Goal: Information Seeking & Learning: Learn about a topic

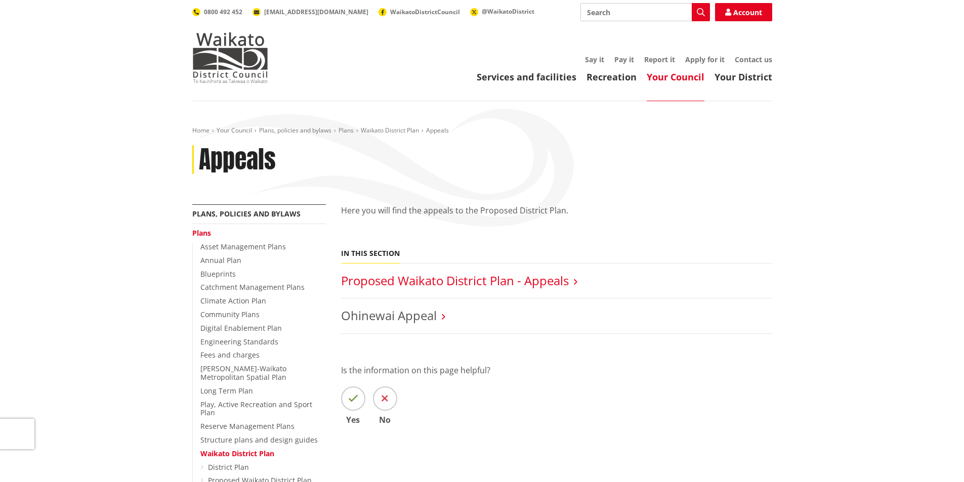
click at [438, 282] on link "Proposed Waikato District Plan - Appeals" at bounding box center [455, 280] width 228 height 17
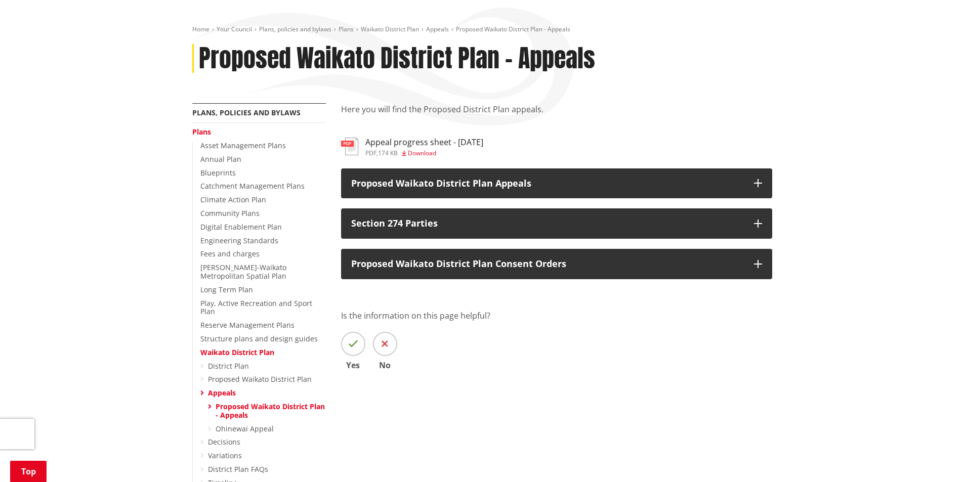
scroll to position [152, 0]
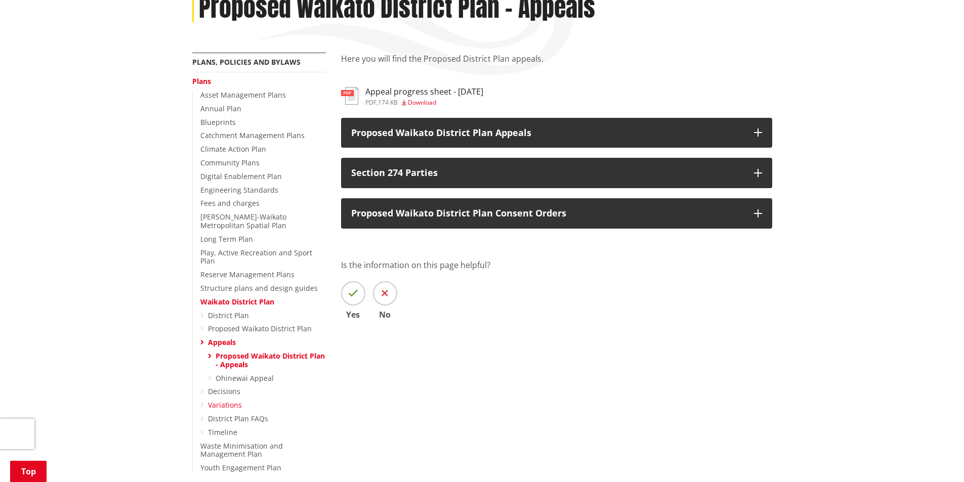
click at [225, 400] on link "Variations" at bounding box center [225, 405] width 34 height 10
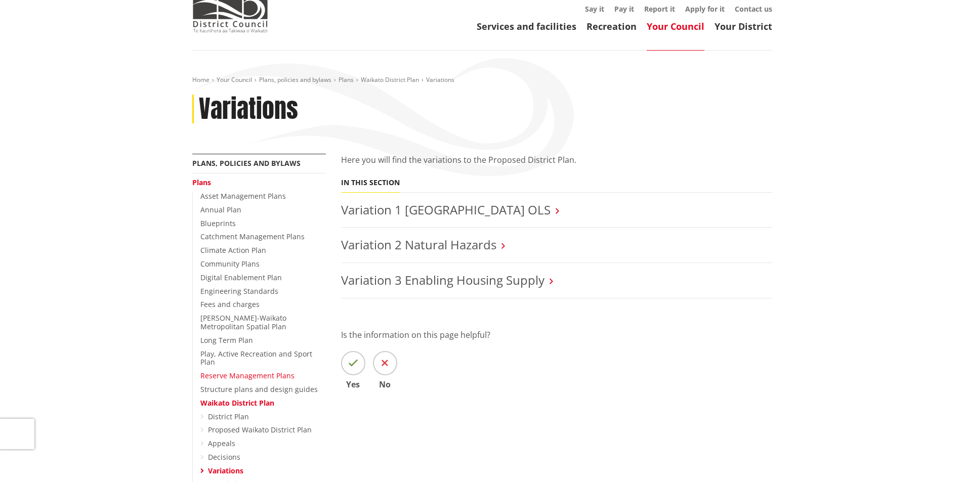
scroll to position [152, 0]
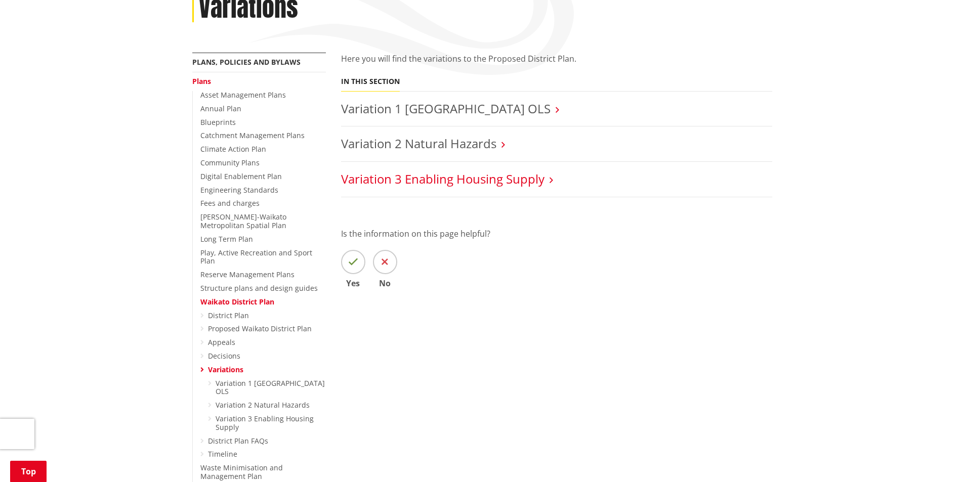
click at [426, 182] on link "Variation 3 Enabling Housing Supply" at bounding box center [442, 178] width 203 height 17
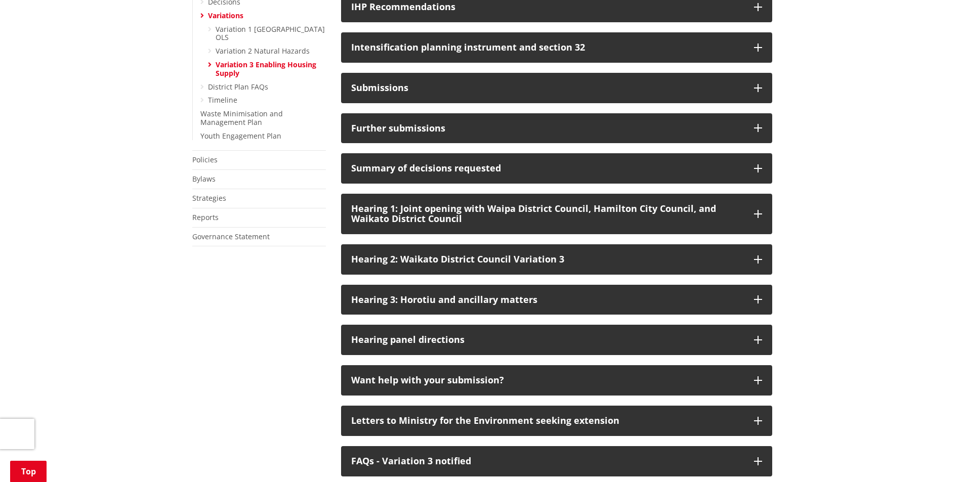
scroll to position [556, 0]
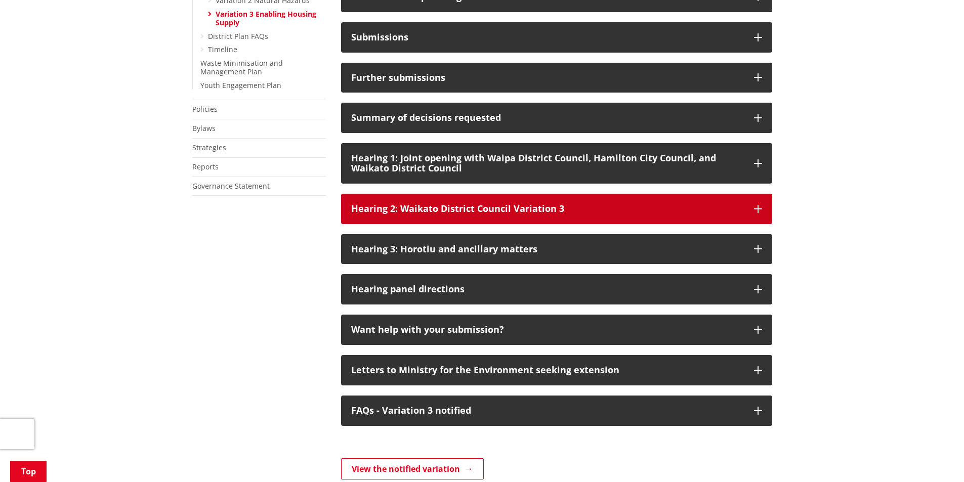
click at [760, 213] on icon "button" at bounding box center [758, 209] width 8 height 8
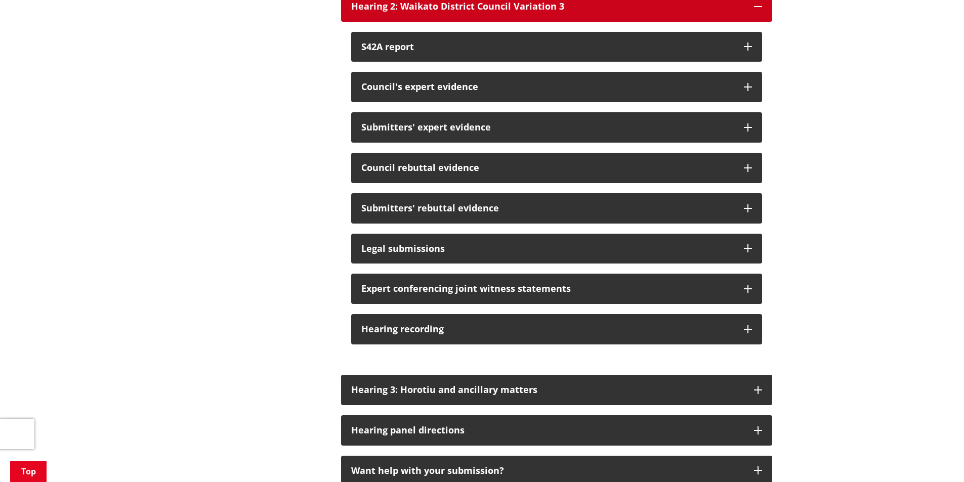
scroll to position [809, 0]
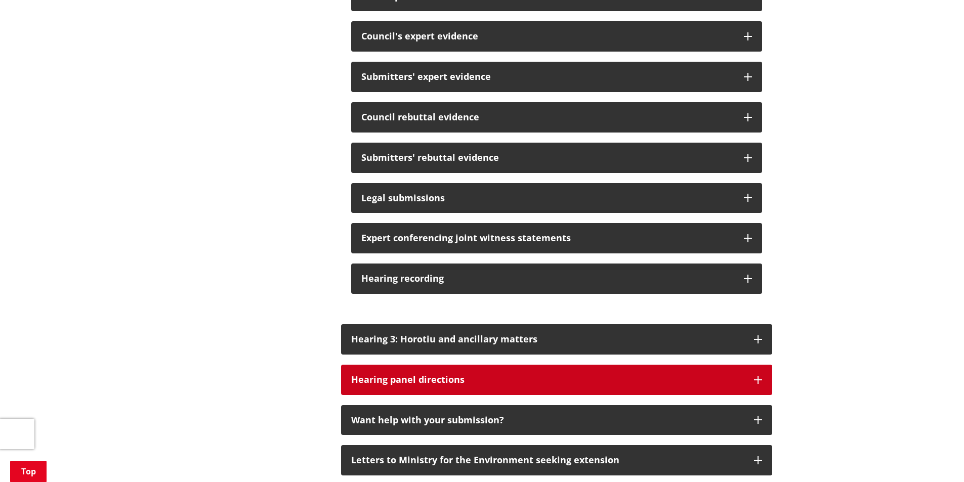
click at [754, 384] on icon "button" at bounding box center [758, 380] width 8 height 8
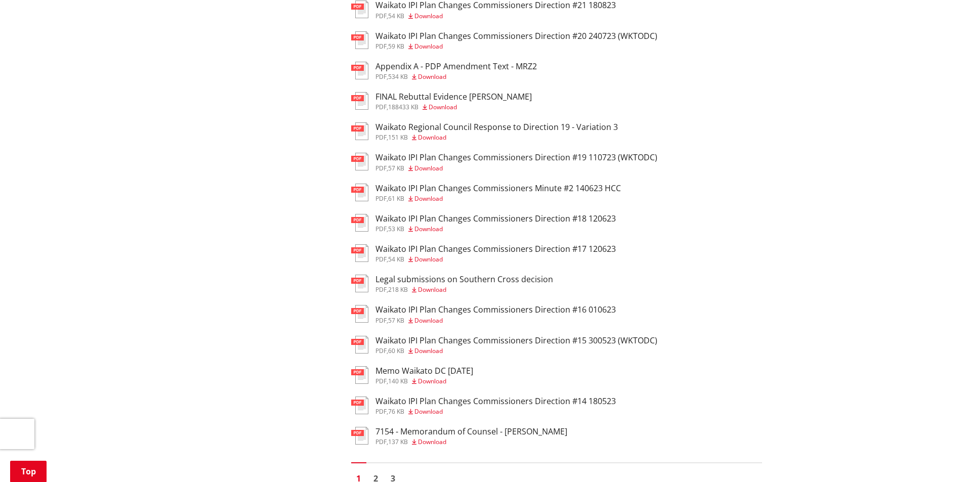
scroll to position [1467, 0]
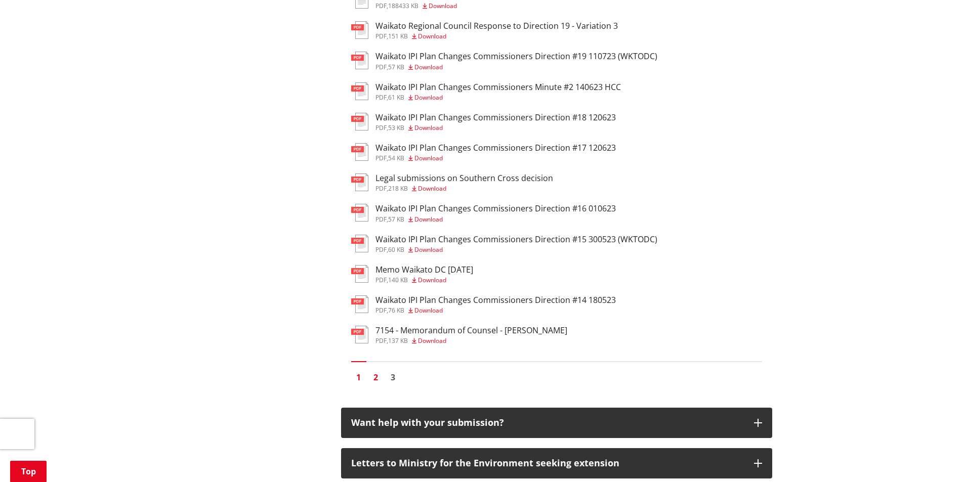
click at [377, 385] on link "2" at bounding box center [375, 377] width 15 height 15
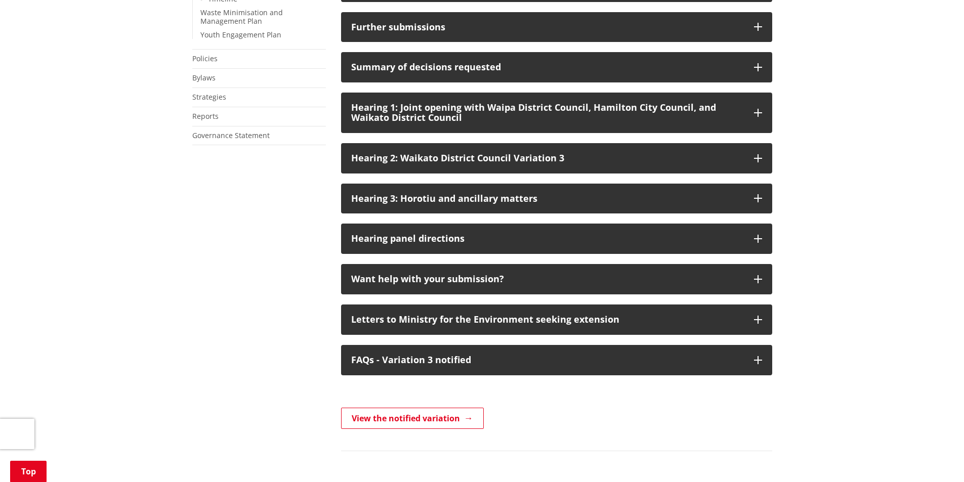
scroll to position [506, 0]
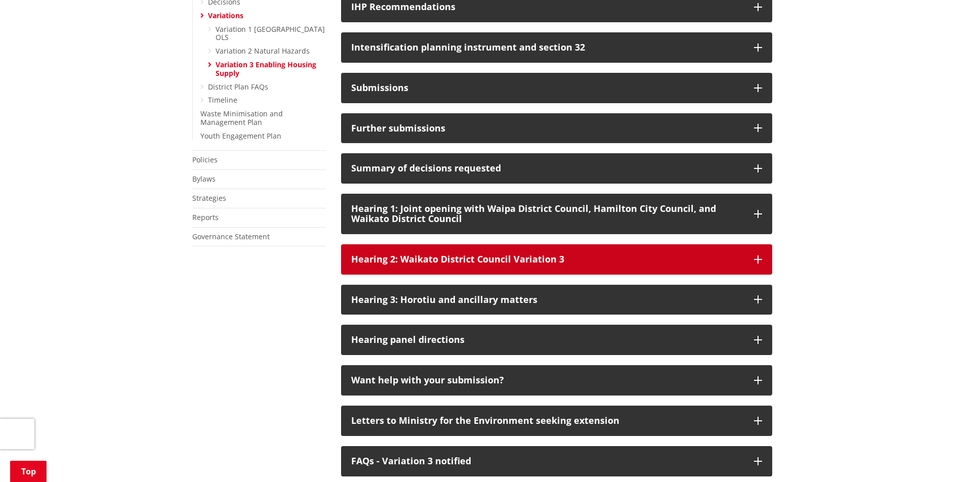
click at [759, 264] on icon "button" at bounding box center [758, 259] width 8 height 8
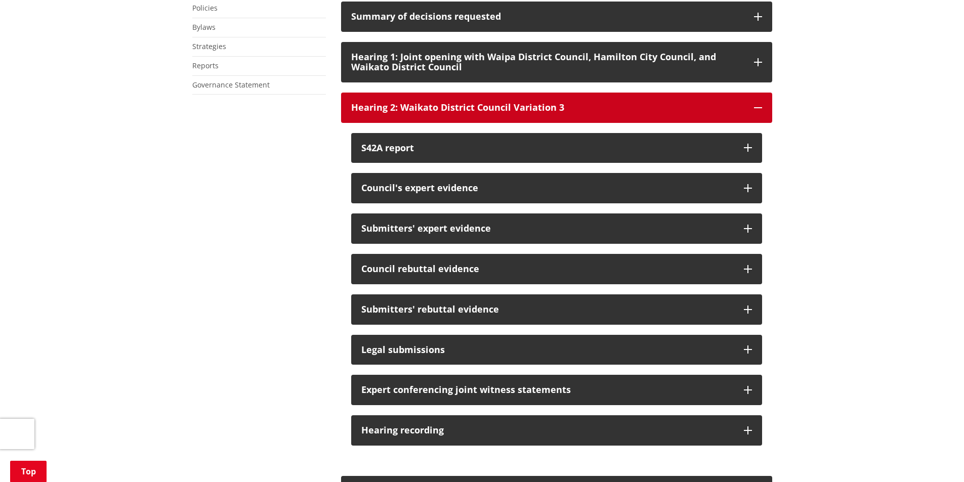
scroll to position [708, 0]
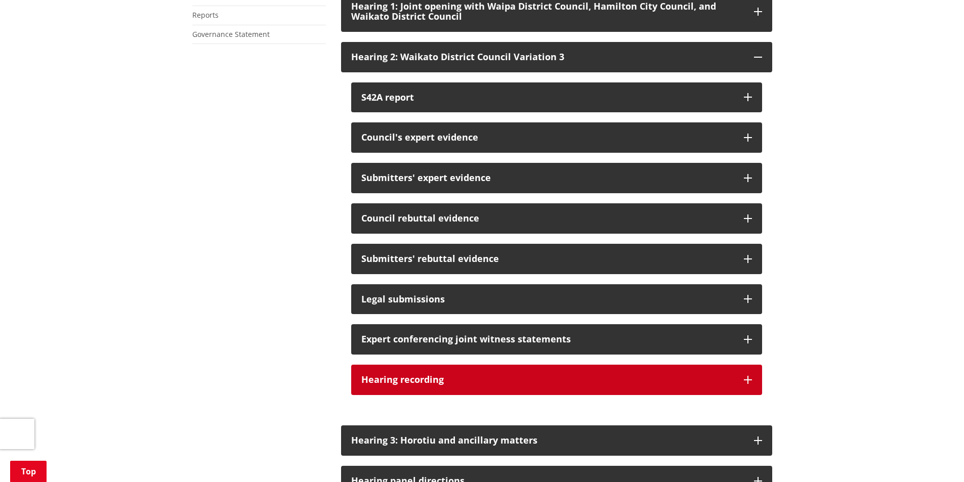
click at [749, 384] on icon "button" at bounding box center [748, 380] width 8 height 8
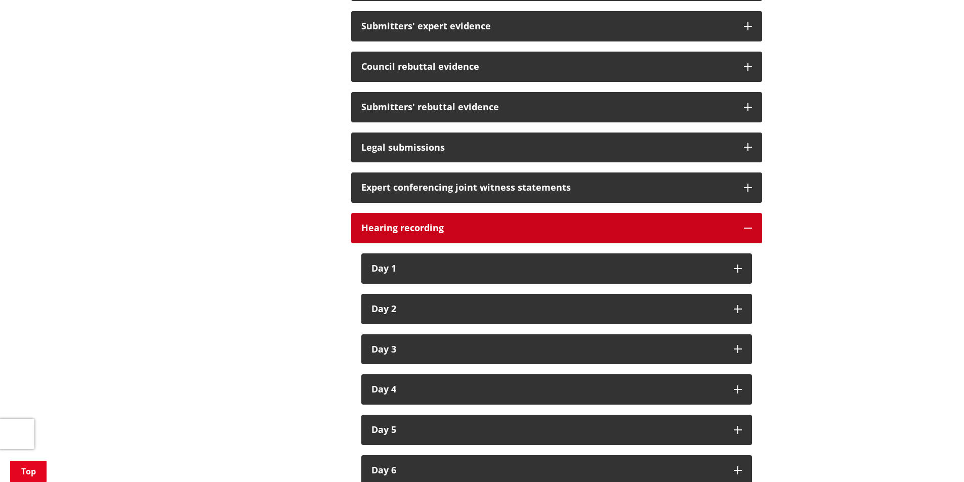
scroll to position [1113, 0]
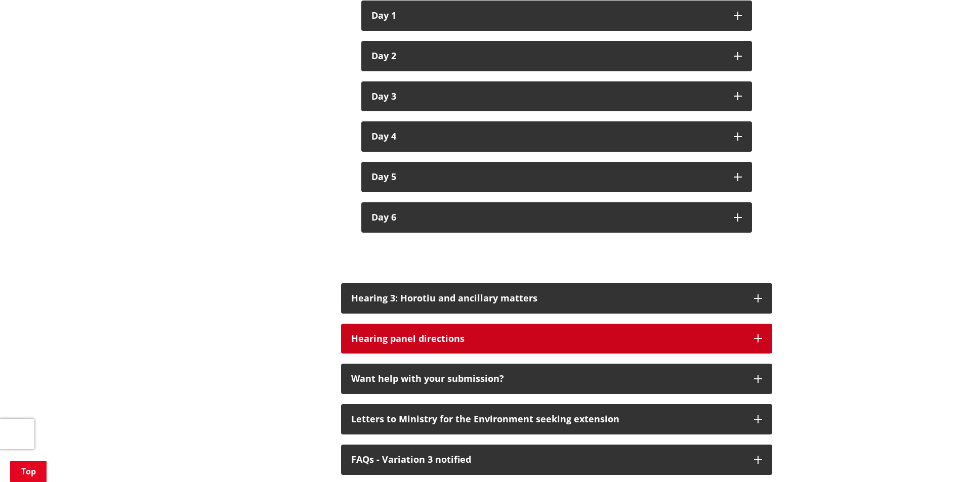
click at [757, 342] on icon "button" at bounding box center [758, 338] width 8 height 8
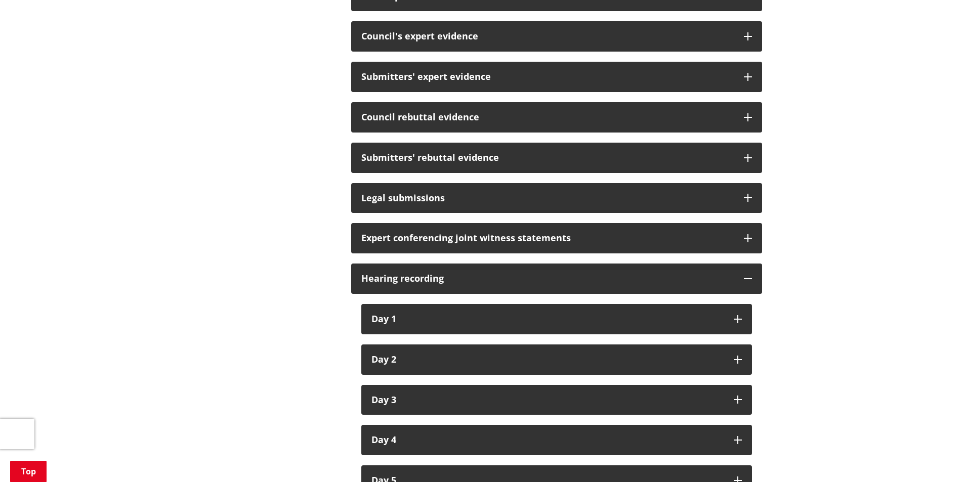
scroll to position [455, 0]
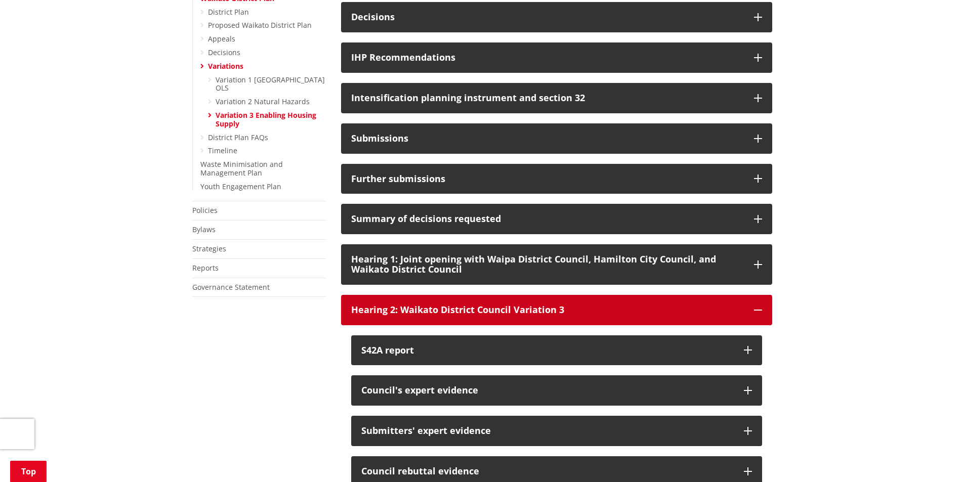
click at [758, 314] on icon "button" at bounding box center [758, 310] width 8 height 8
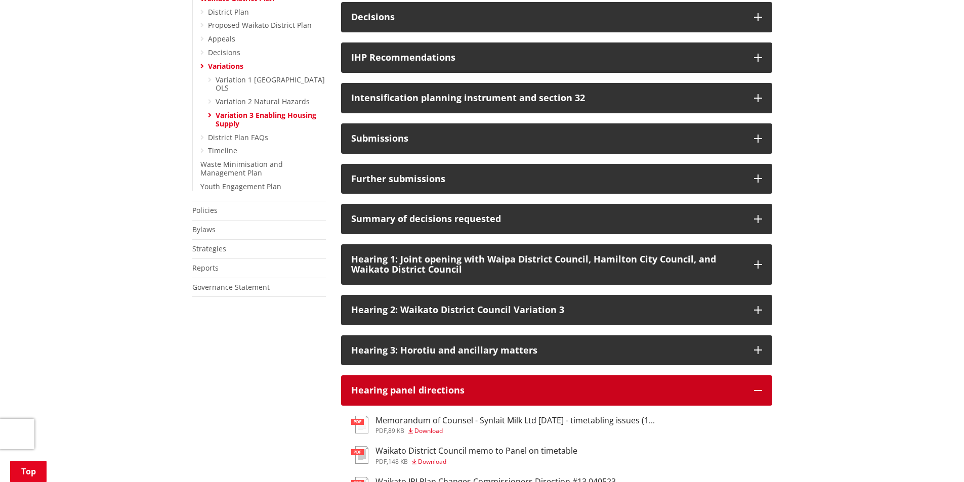
click at [758, 395] on icon "button" at bounding box center [758, 390] width 8 height 8
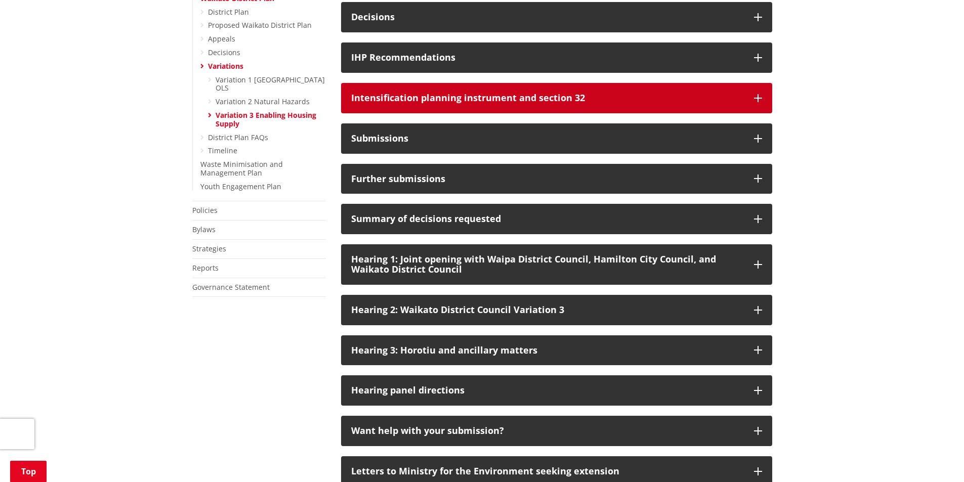
click at [755, 102] on icon "button" at bounding box center [758, 98] width 8 height 8
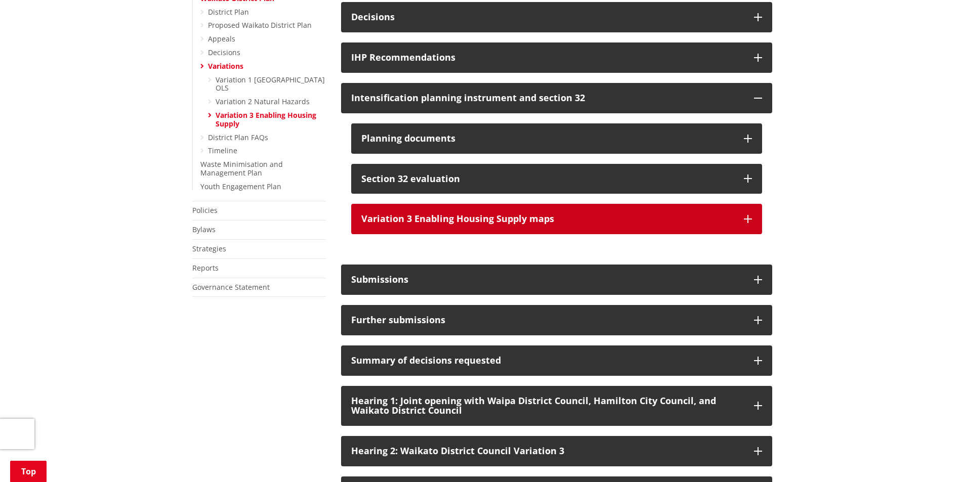
click at [748, 223] on icon "button" at bounding box center [748, 219] width 8 height 8
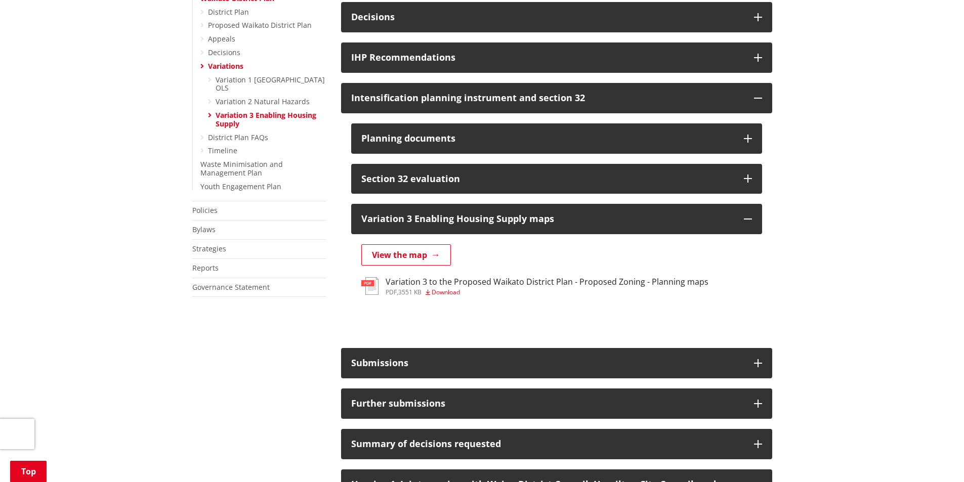
click at [426, 295] on div "pdf , 3551 KB Download" at bounding box center [546, 292] width 323 height 6
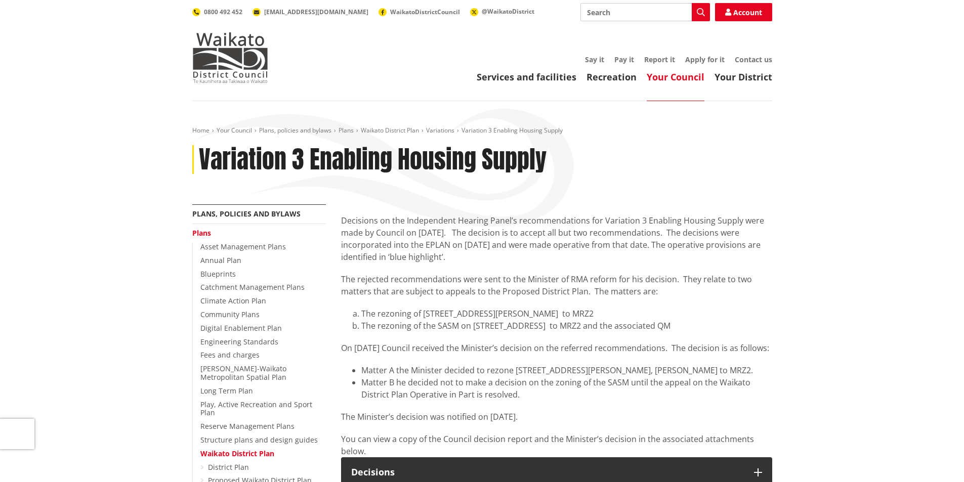
scroll to position [455, 0]
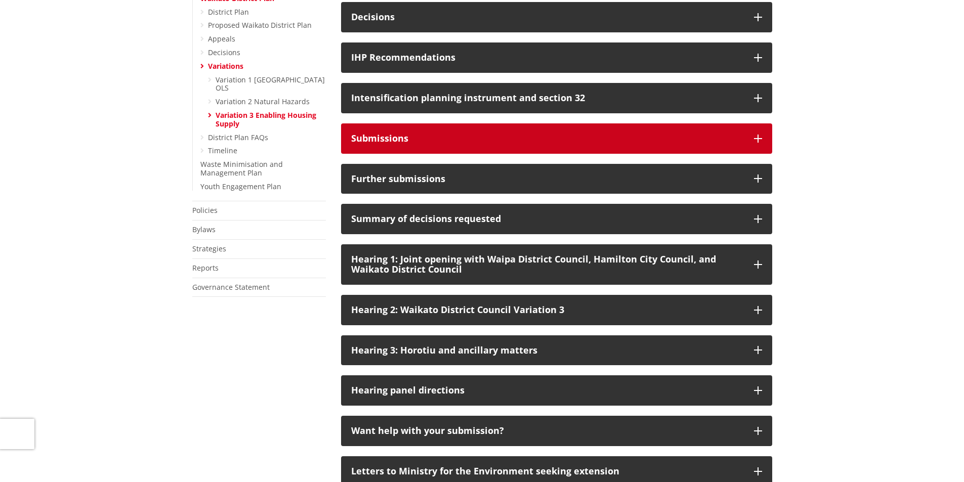
click at [759, 143] on icon "button" at bounding box center [758, 139] width 8 height 8
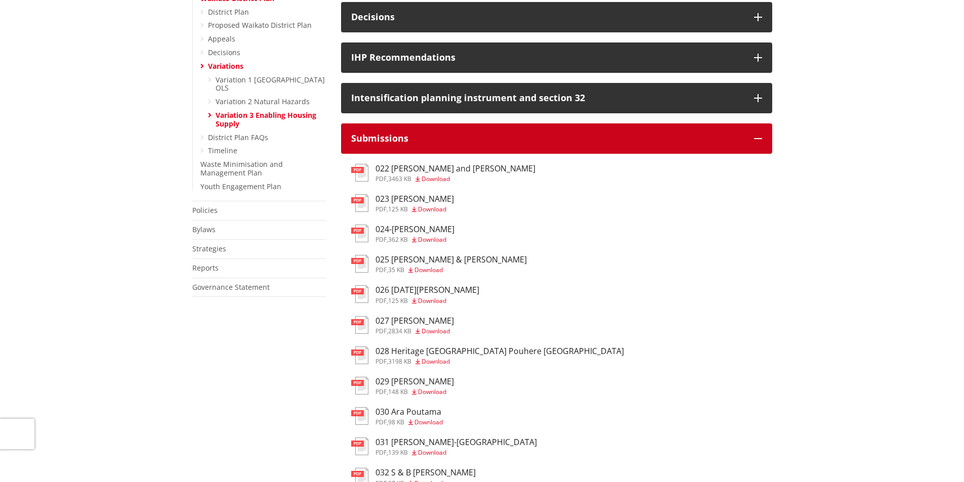
click at [759, 143] on icon "button" at bounding box center [758, 139] width 8 height 8
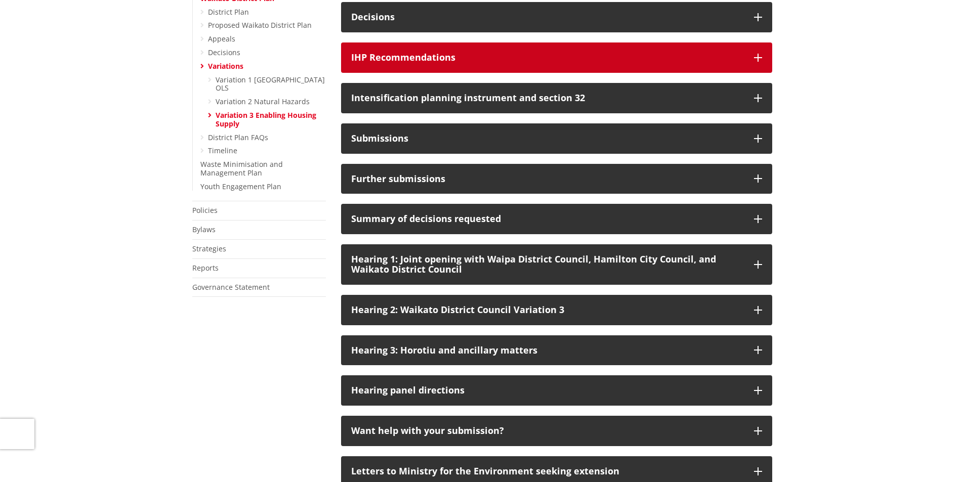
click at [760, 62] on icon "button" at bounding box center [758, 58] width 8 height 8
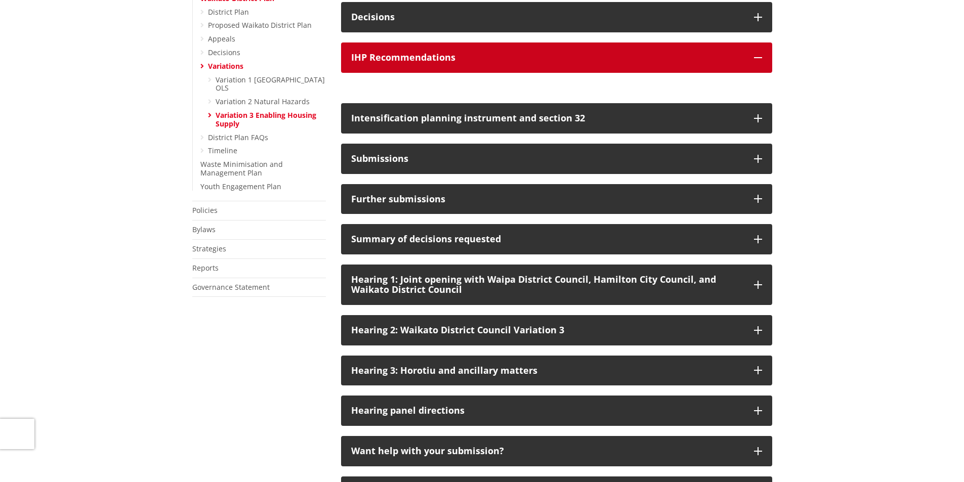
click at [760, 62] on icon "button" at bounding box center [758, 58] width 8 height 8
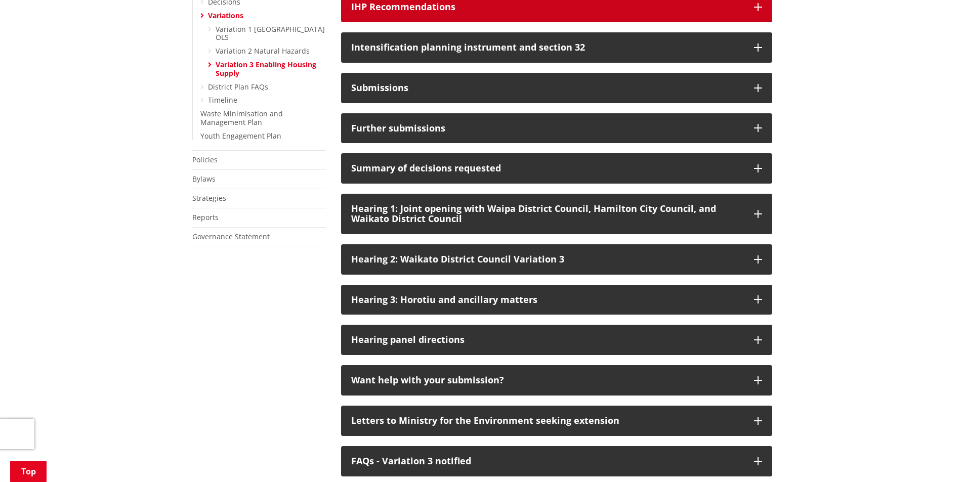
scroll to position [607, 0]
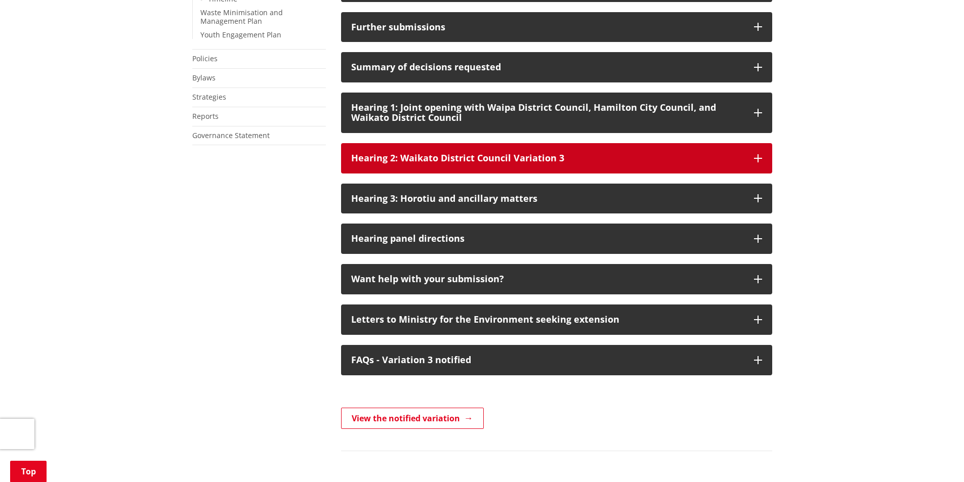
click at [758, 162] on icon "button" at bounding box center [758, 158] width 8 height 8
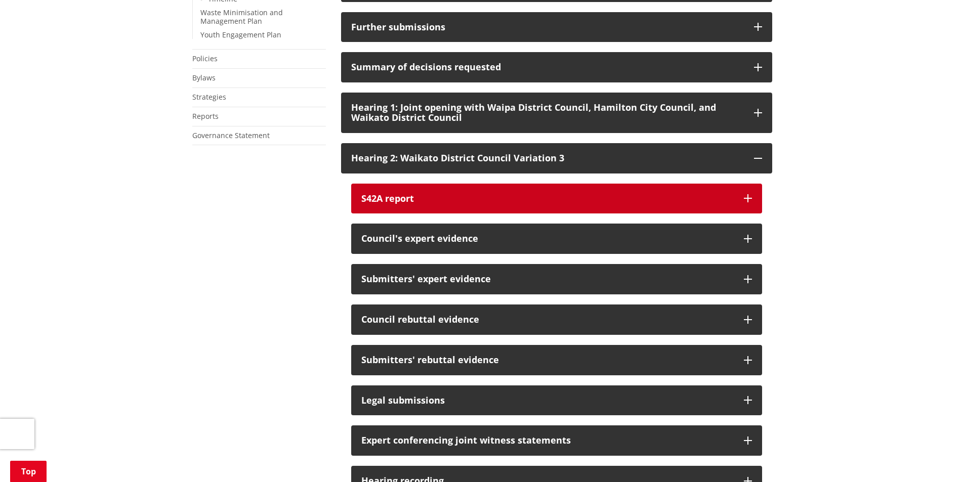
click at [747, 202] on icon "button" at bounding box center [748, 198] width 8 height 8
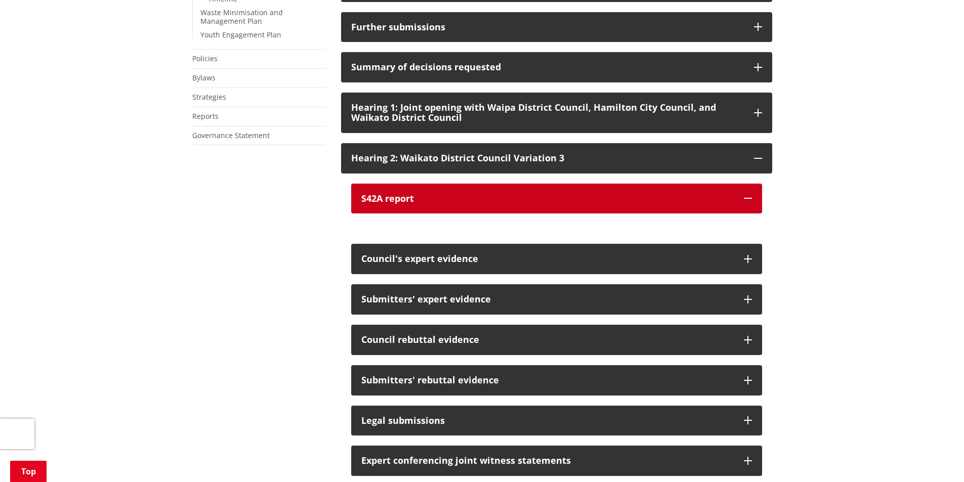
click at [380, 204] on div "S42A report" at bounding box center [547, 199] width 372 height 10
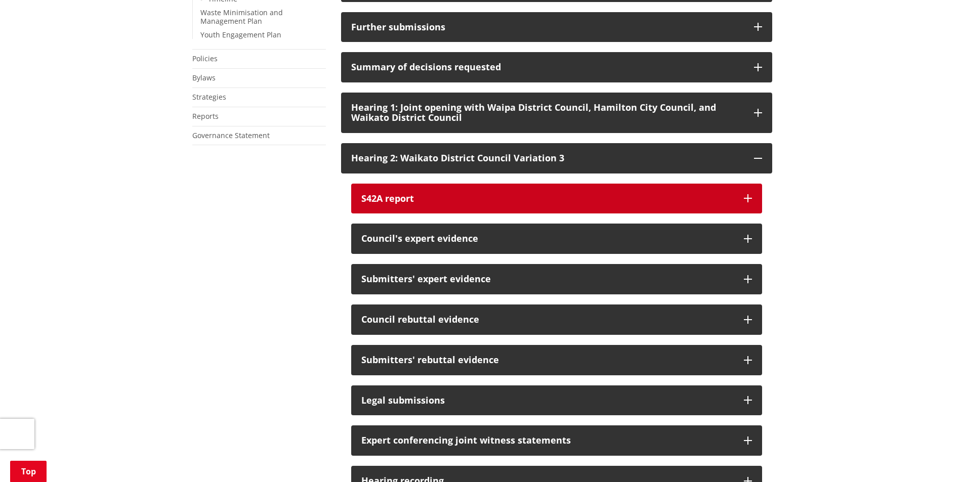
click at [393, 204] on div "S42A report" at bounding box center [547, 199] width 372 height 10
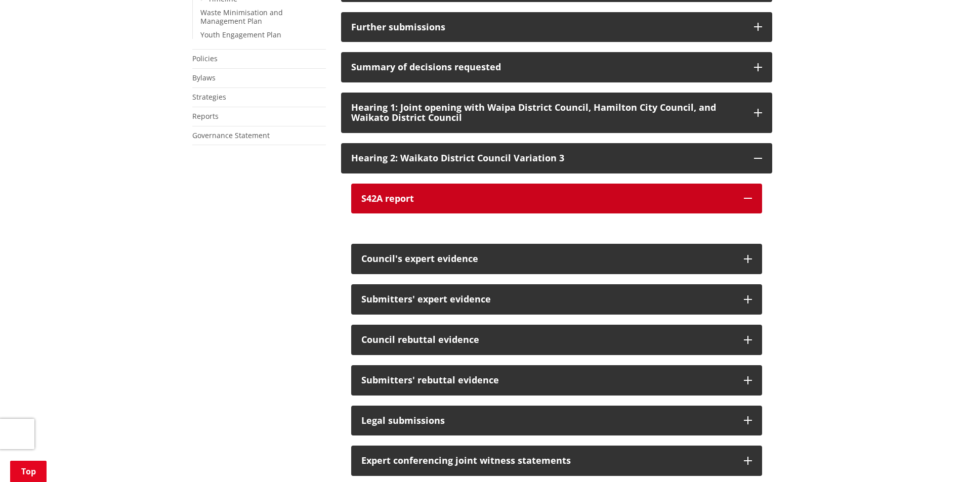
click at [745, 202] on icon "button" at bounding box center [748, 198] width 8 height 8
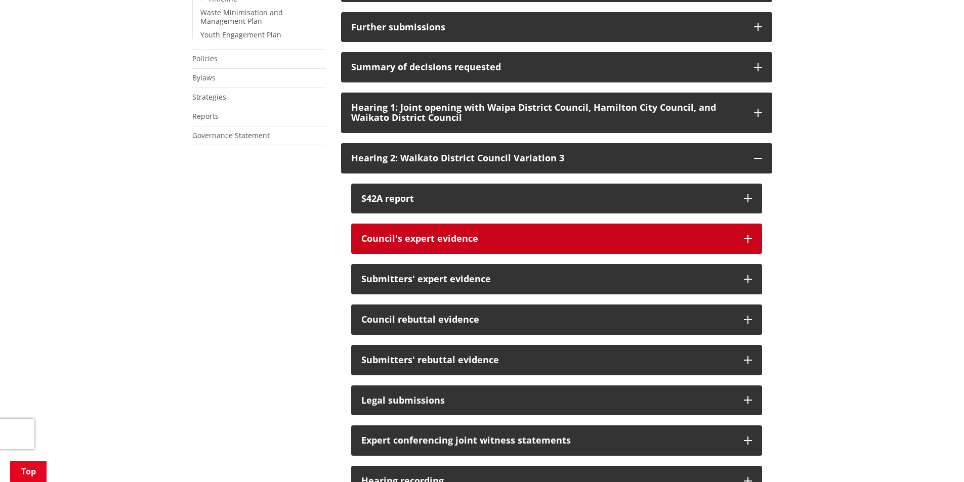
click at [748, 243] on icon "button" at bounding box center [748, 239] width 8 height 8
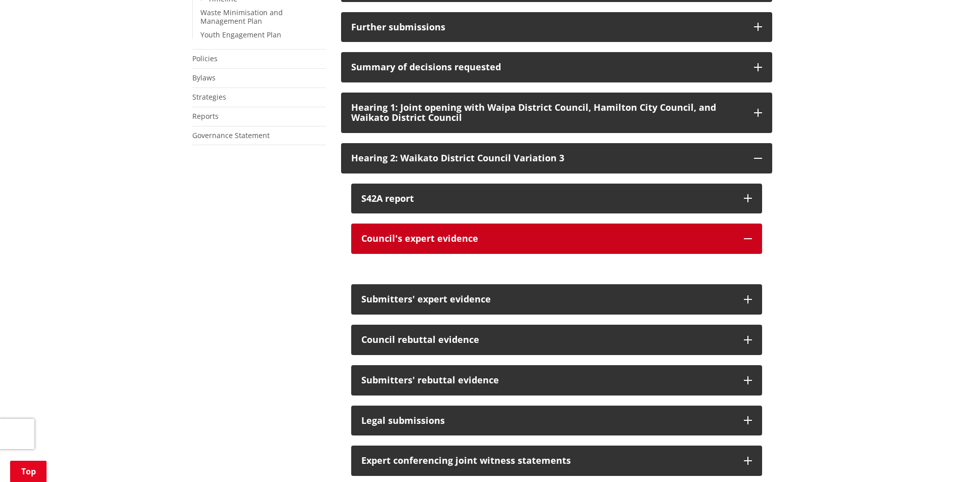
click at [748, 243] on icon "button" at bounding box center [748, 239] width 8 height 8
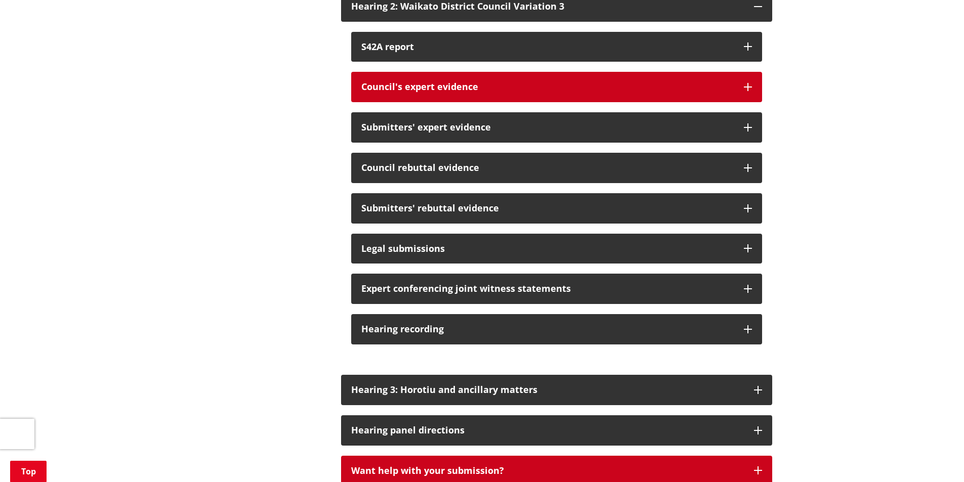
scroll to position [860, 0]
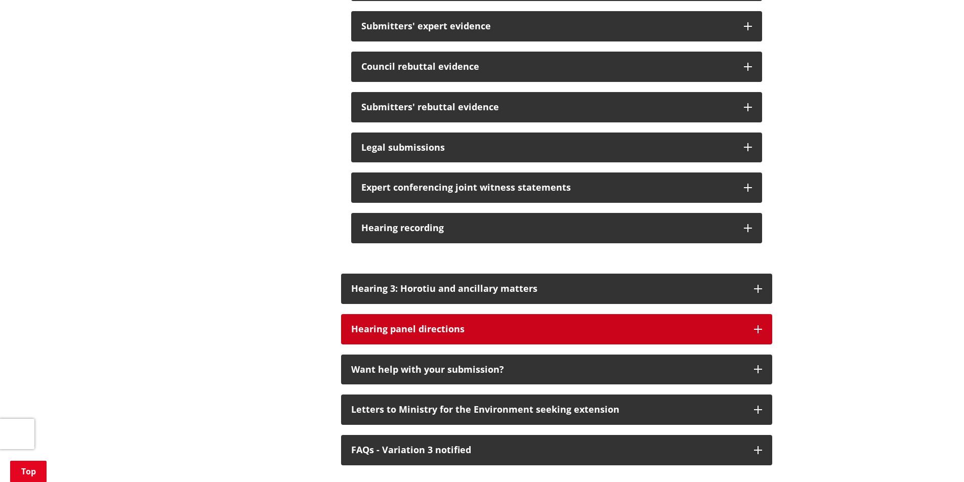
click at [760, 333] on icon "button" at bounding box center [758, 329] width 8 height 8
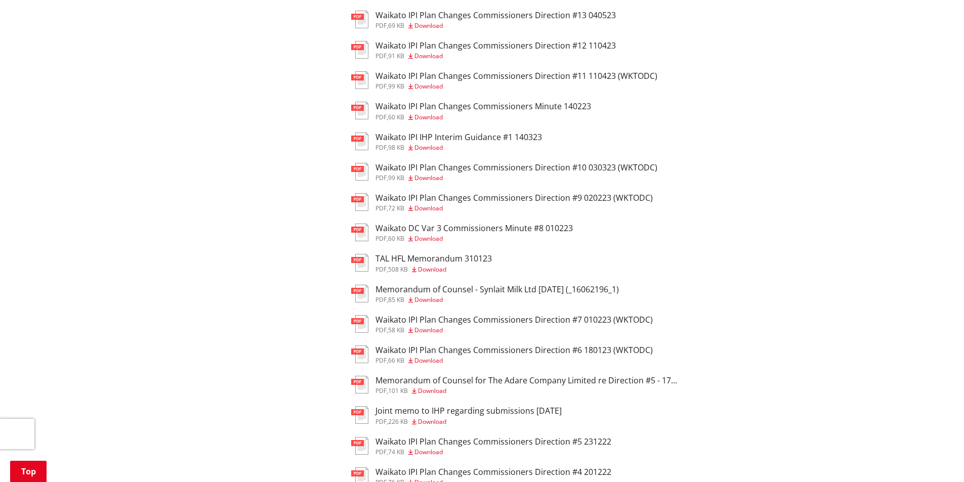
scroll to position [1315, 0]
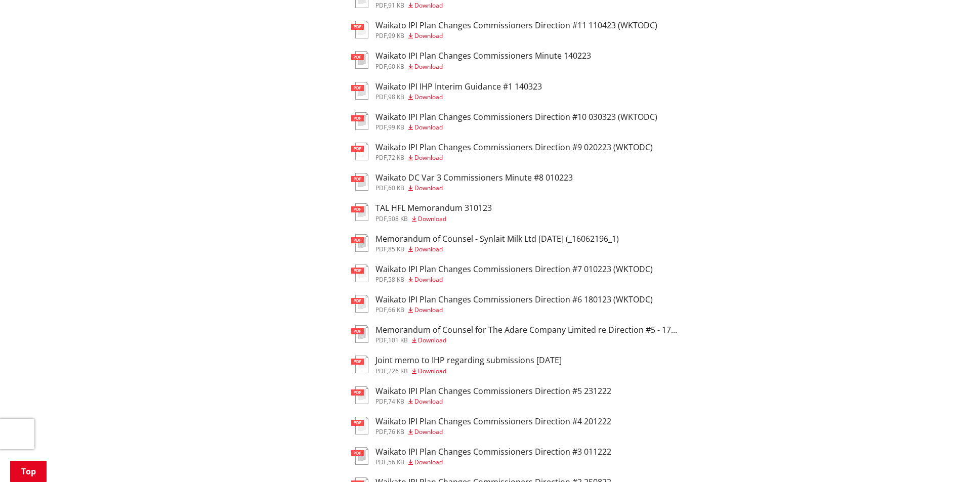
click at [513, 396] on h3 "Waikato IPI Plan Changes Commissioners Direction #5 231222" at bounding box center [493, 391] width 236 height 10
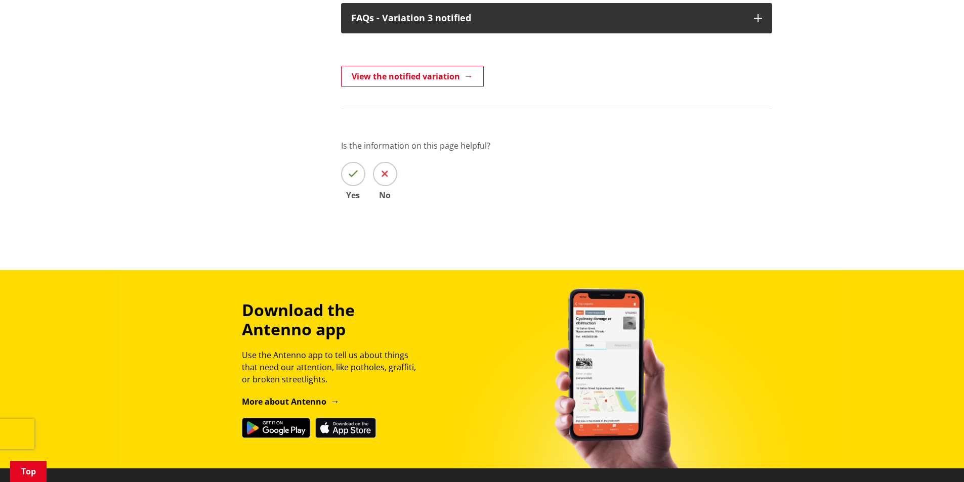
scroll to position [1195, 0]
